Goal: Task Accomplishment & Management: Manage account settings

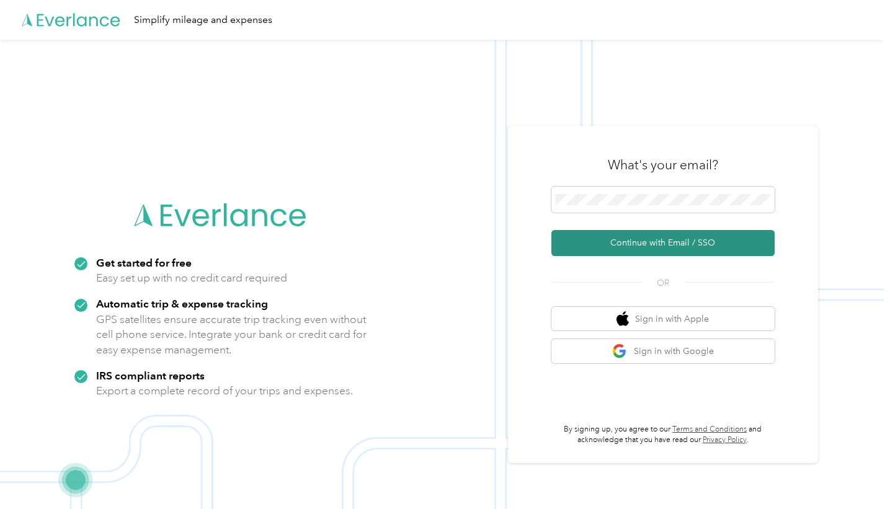
click at [592, 243] on button "Continue with Email / SSO" at bounding box center [662, 243] width 223 height 26
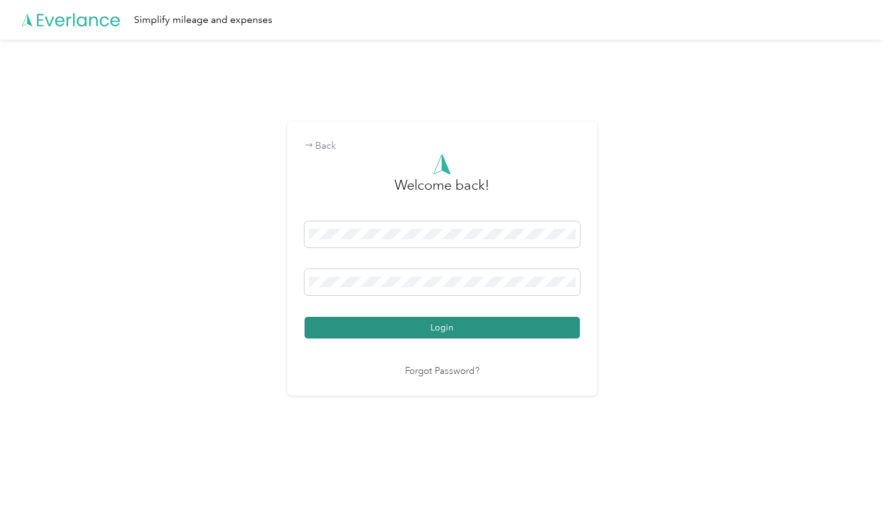
click at [364, 329] on button "Login" at bounding box center [442, 328] width 275 height 22
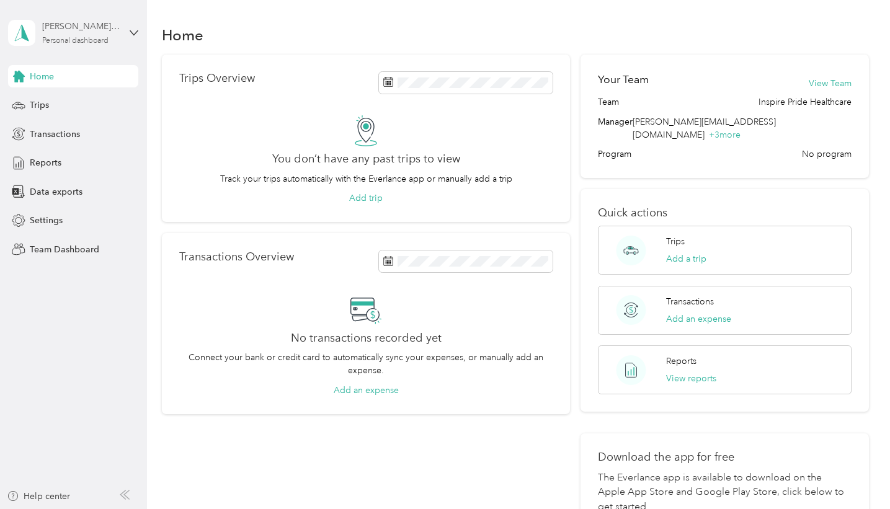
click at [94, 38] on div "Personal dashboard" at bounding box center [75, 40] width 66 height 7
click at [102, 362] on aside "[PERSON_NAME][EMAIL_ADDRESS][DOMAIN_NAME] Personal dashboard Home Trips Transac…" at bounding box center [73, 254] width 147 height 509
click at [57, 108] on div "Trips" at bounding box center [73, 105] width 130 height 22
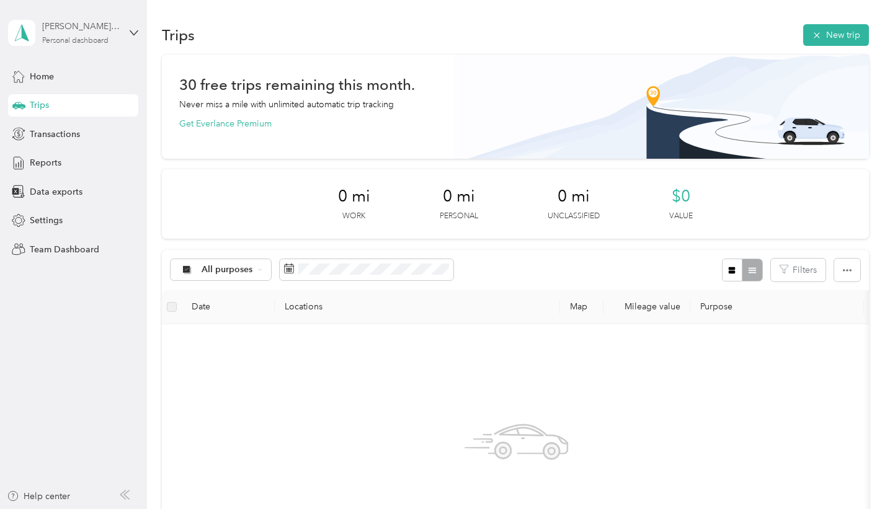
click at [120, 25] on div "[PERSON_NAME][EMAIL_ADDRESS][DOMAIN_NAME]" at bounding box center [81, 26] width 78 height 13
click at [82, 106] on div "Team dashboard" at bounding box center [174, 102] width 314 height 22
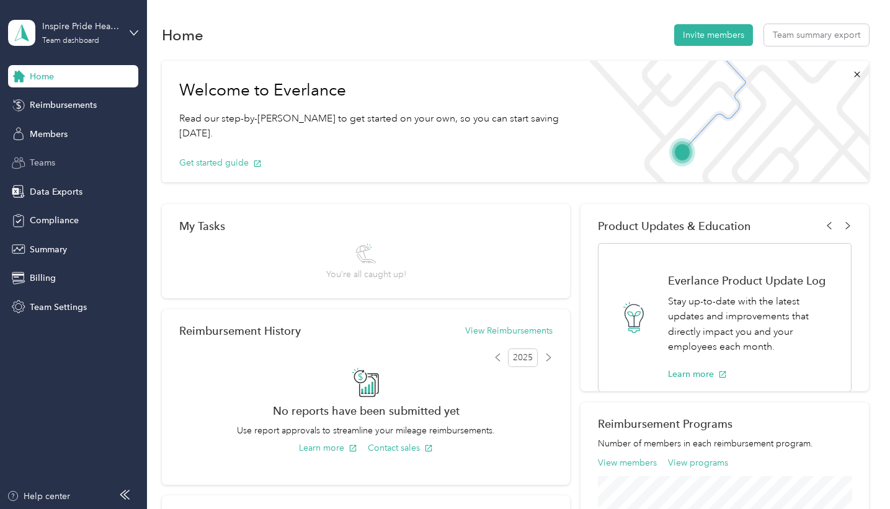
click at [60, 164] on div "Teams" at bounding box center [73, 163] width 130 height 22
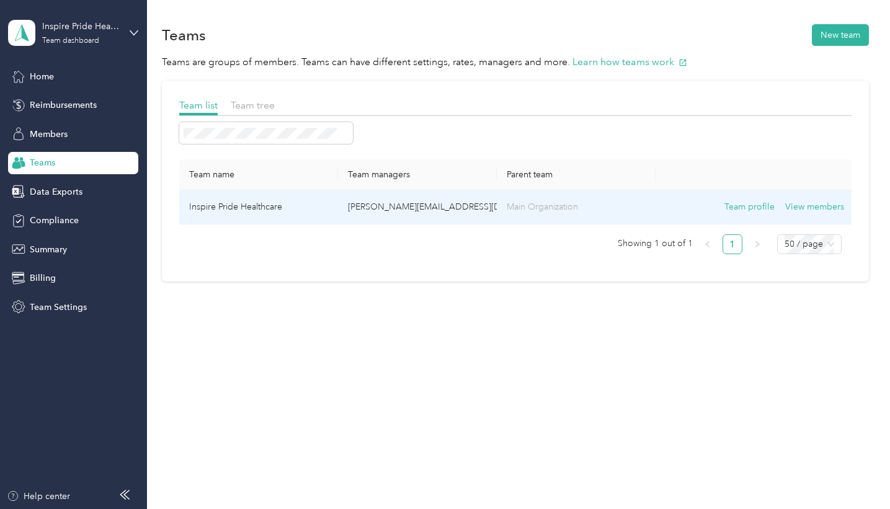
click at [293, 206] on td "Inspire Pride Healthcare" at bounding box center [258, 207] width 159 height 34
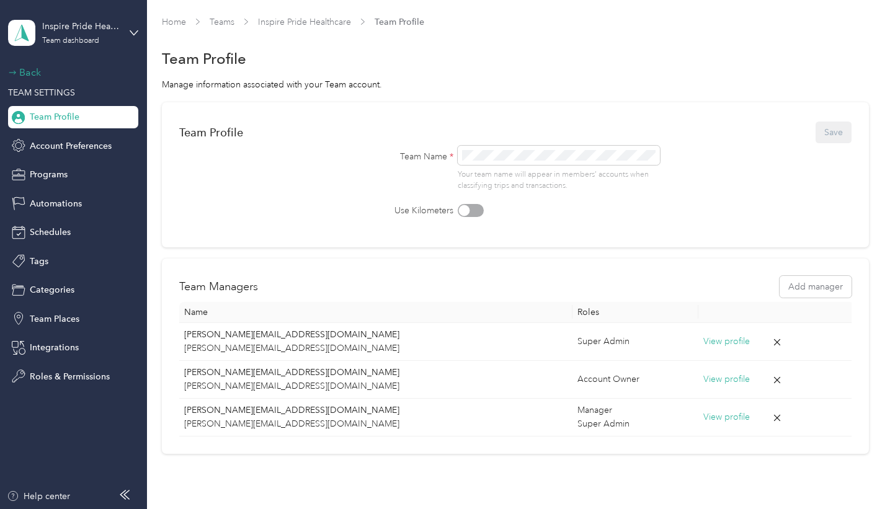
click at [32, 73] on div "Back" at bounding box center [70, 72] width 124 height 15
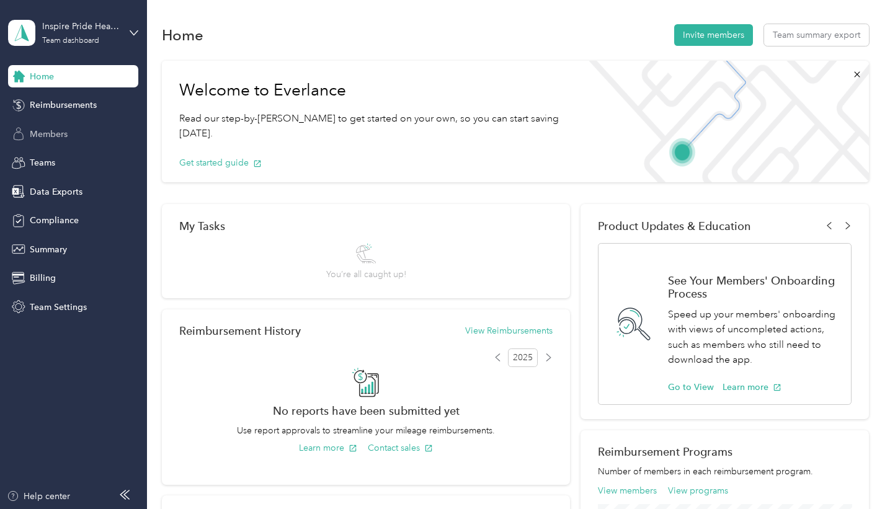
click at [75, 136] on div "Members" at bounding box center [73, 134] width 130 height 22
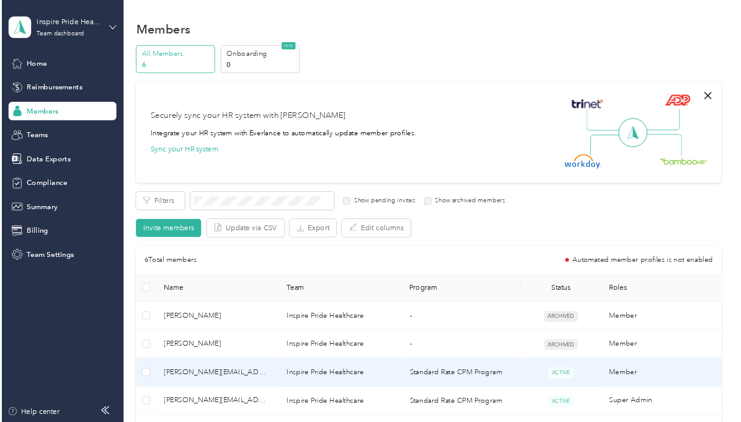
scroll to position [90, 0]
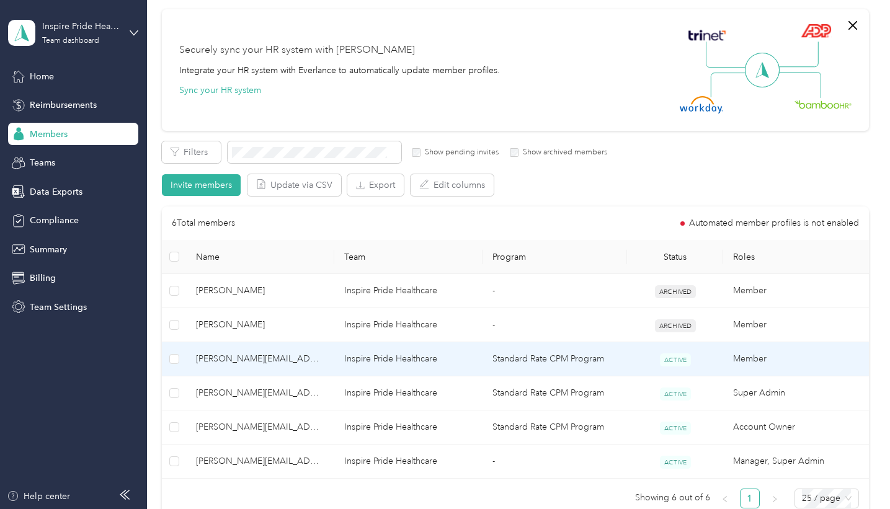
click at [357, 360] on td "Inspire Pride Healthcare" at bounding box center [408, 359] width 148 height 34
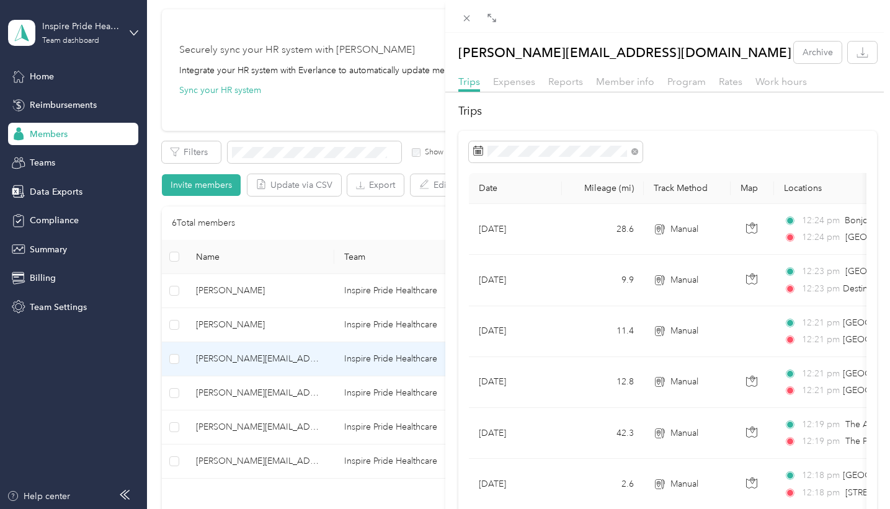
click at [860, 56] on icon "button" at bounding box center [862, 56] width 11 height 3
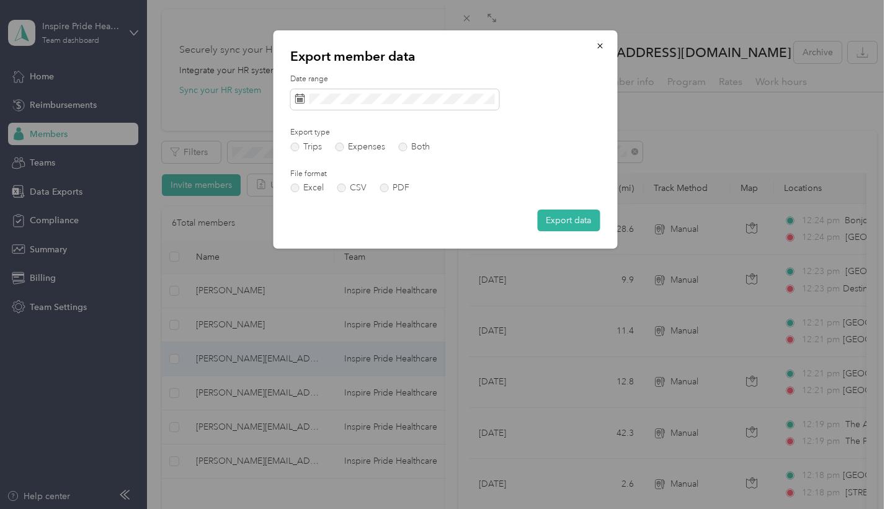
click at [548, 118] on div "Date range Export type Trips Expenses Both File format Excel CSV PDF Export data" at bounding box center [444, 153] width 309 height 158
click at [553, 220] on button "Export data" at bounding box center [568, 221] width 63 height 22
